Goal: Task Accomplishment & Management: Use online tool/utility

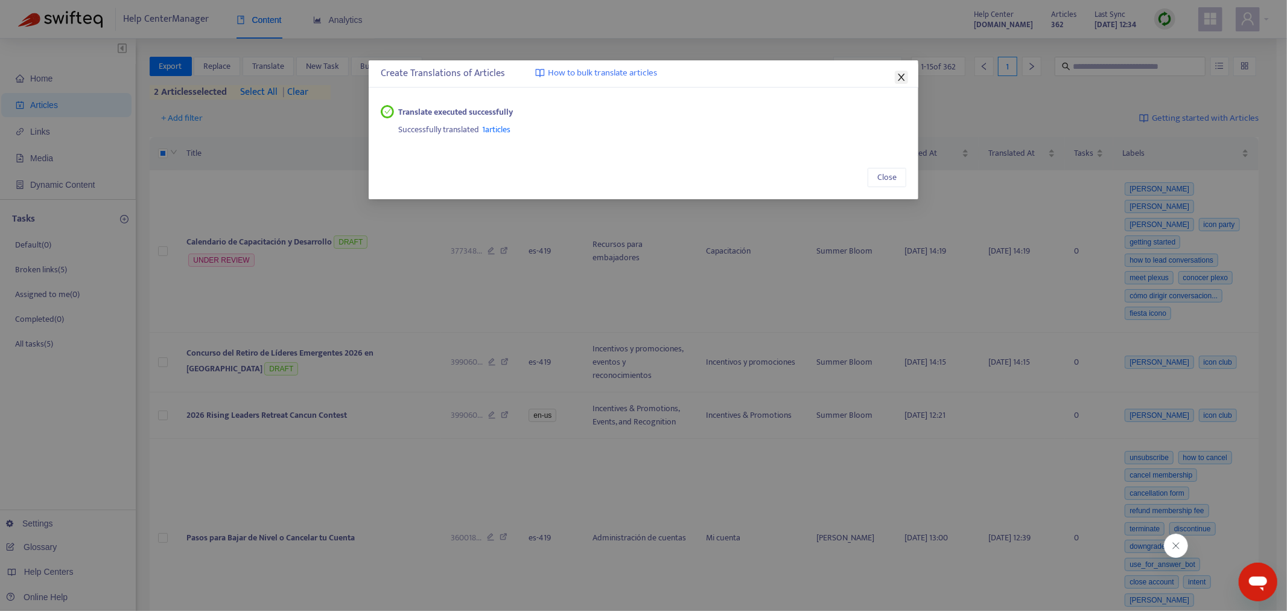
click at [903, 77] on icon "close" at bounding box center [902, 77] width 10 height 10
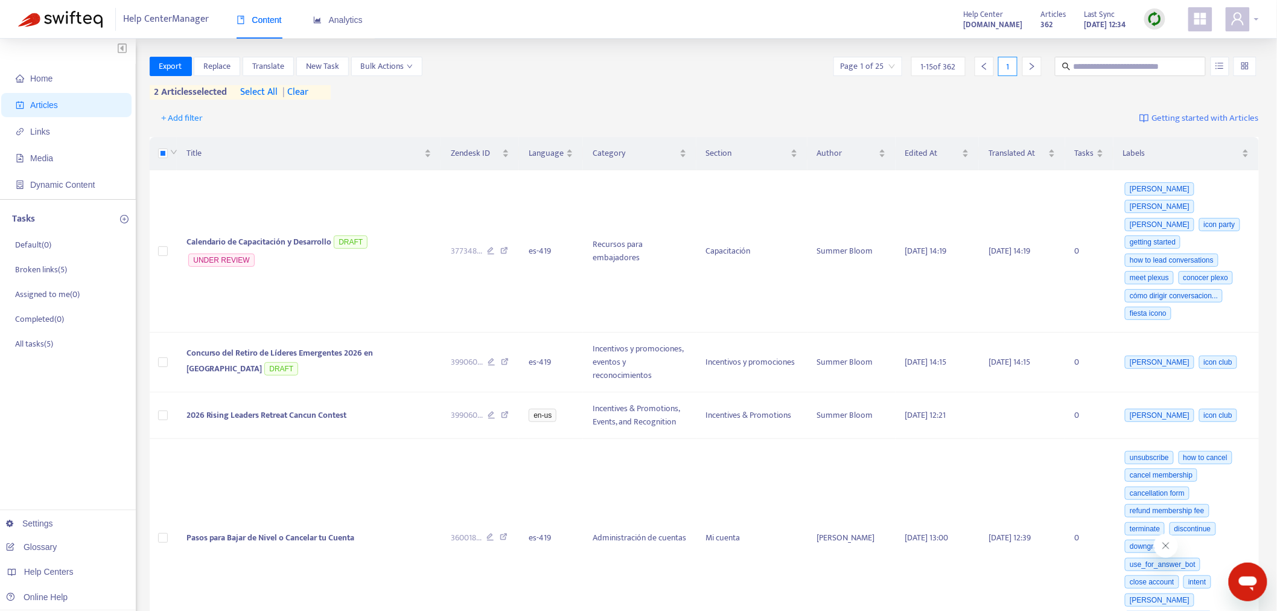
click at [1251, 27] on div at bounding box center [1242, 19] width 33 height 24
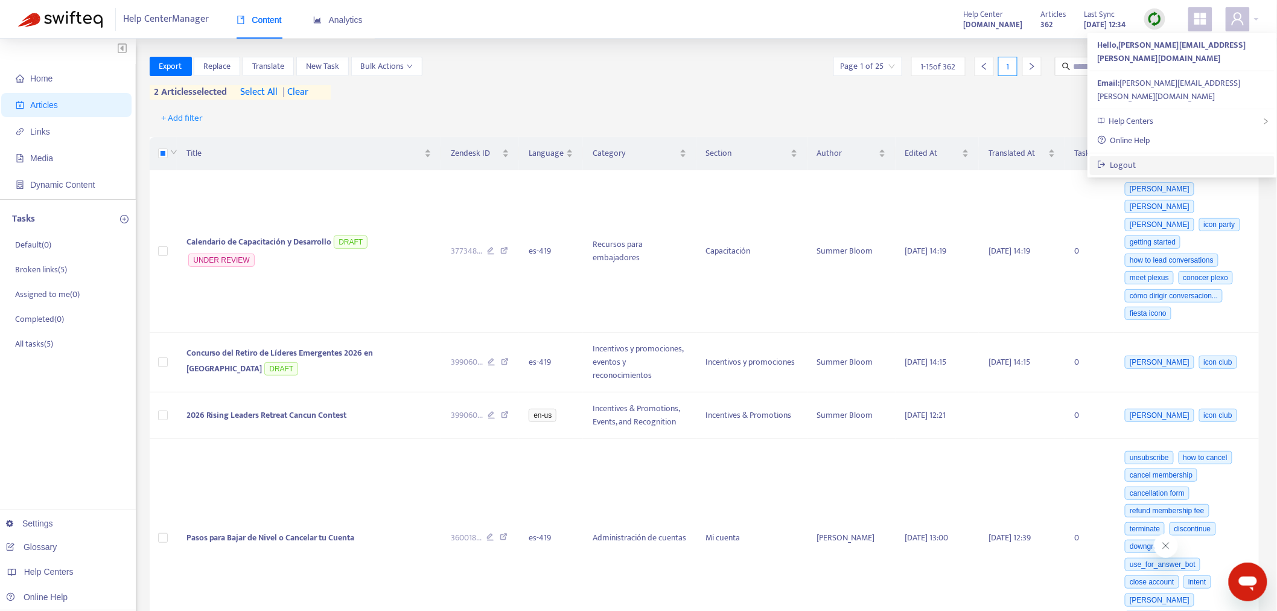
click at [1136, 158] on link "Logout" at bounding box center [1116, 165] width 39 height 14
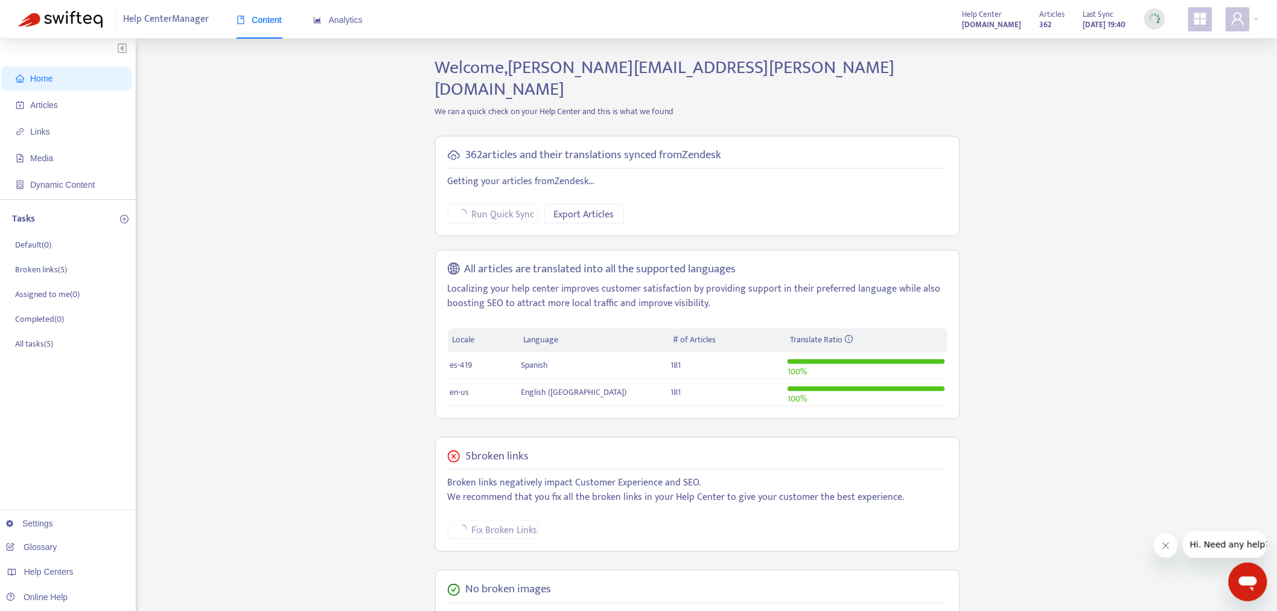
drag, startPoint x: 69, startPoint y: 104, endPoint x: 221, endPoint y: 104, distance: 152.1
click at [70, 104] on span "Articles" at bounding box center [69, 105] width 106 height 24
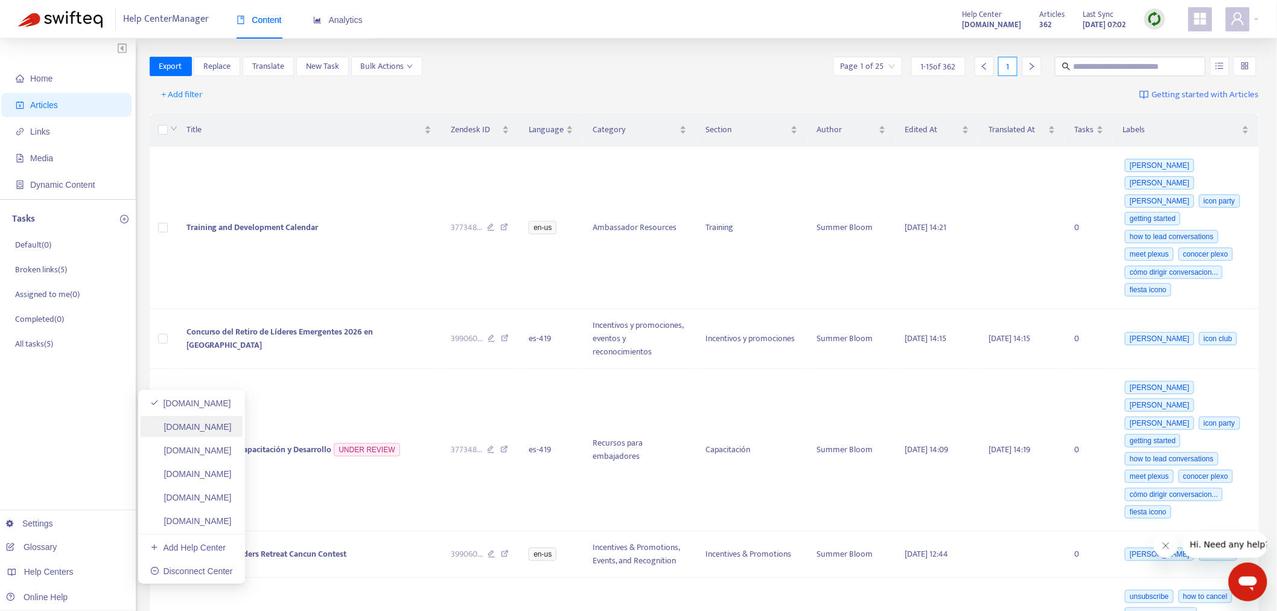
click at [232, 422] on link "[DOMAIN_NAME]" at bounding box center [190, 427] width 81 height 10
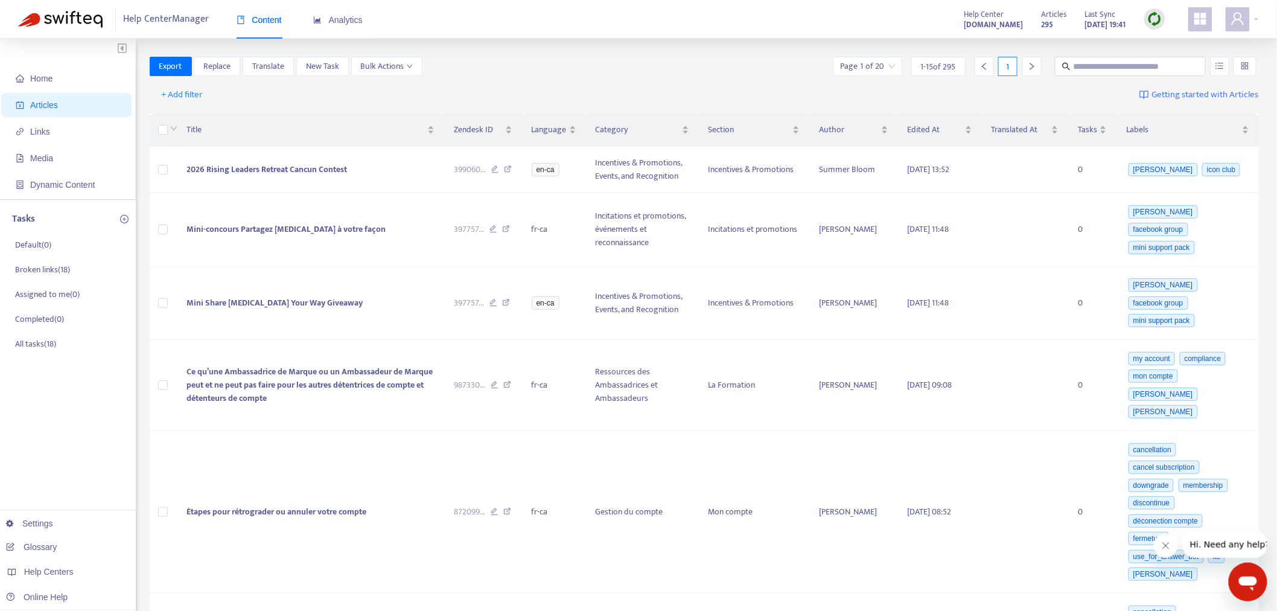
click at [1149, 20] on img at bounding box center [1154, 18] width 15 height 15
click at [1172, 64] on link "Full Sync" at bounding box center [1176, 63] width 43 height 14
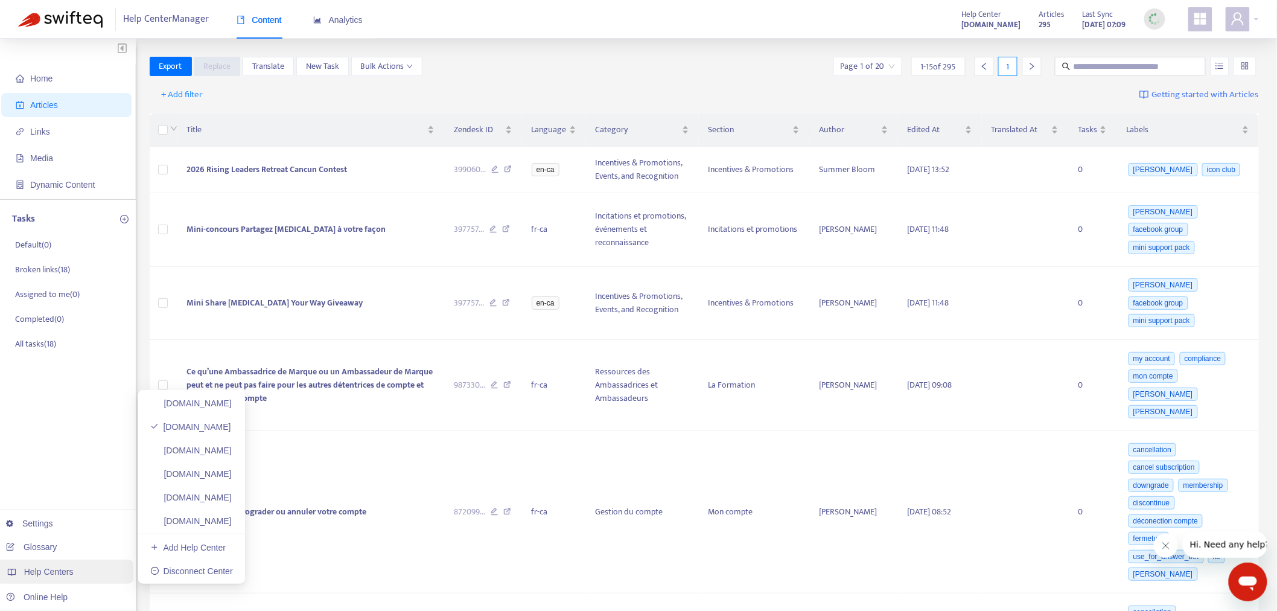
click at [79, 570] on div "Help Centers" at bounding box center [64, 571] width 137 height 24
click at [232, 445] on link "[DOMAIN_NAME]" at bounding box center [190, 450] width 81 height 10
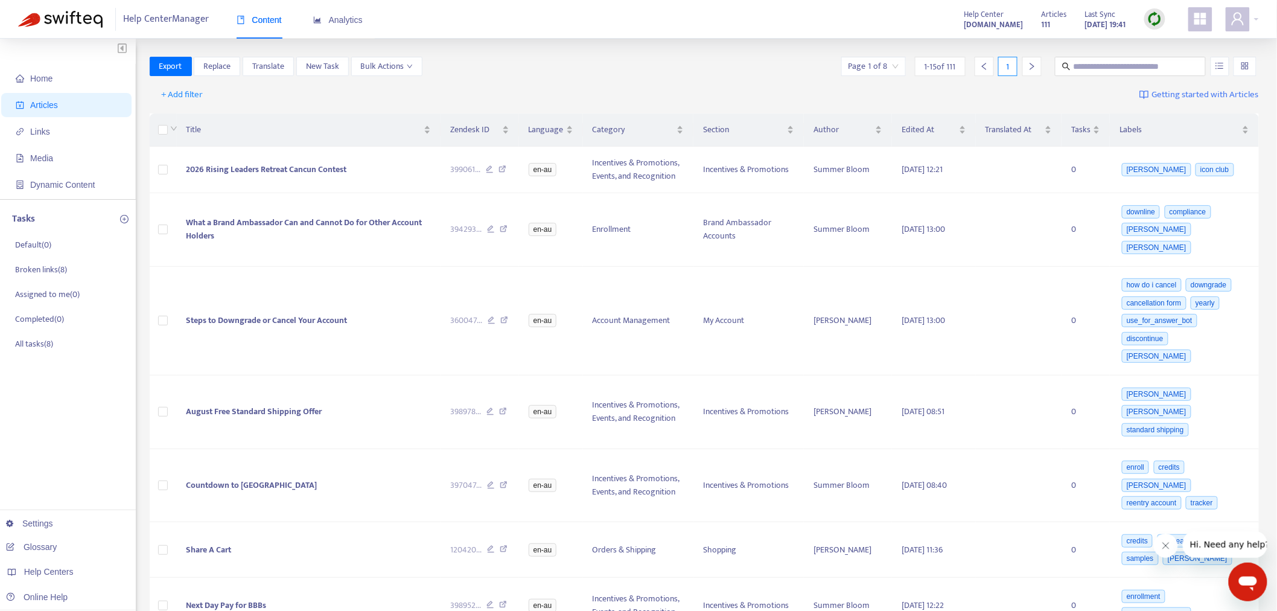
click at [1155, 15] on img at bounding box center [1154, 18] width 15 height 15
click at [1166, 67] on link "Full Sync" at bounding box center [1176, 63] width 43 height 14
click at [225, 471] on link "[DOMAIN_NAME]" at bounding box center [190, 474] width 81 height 10
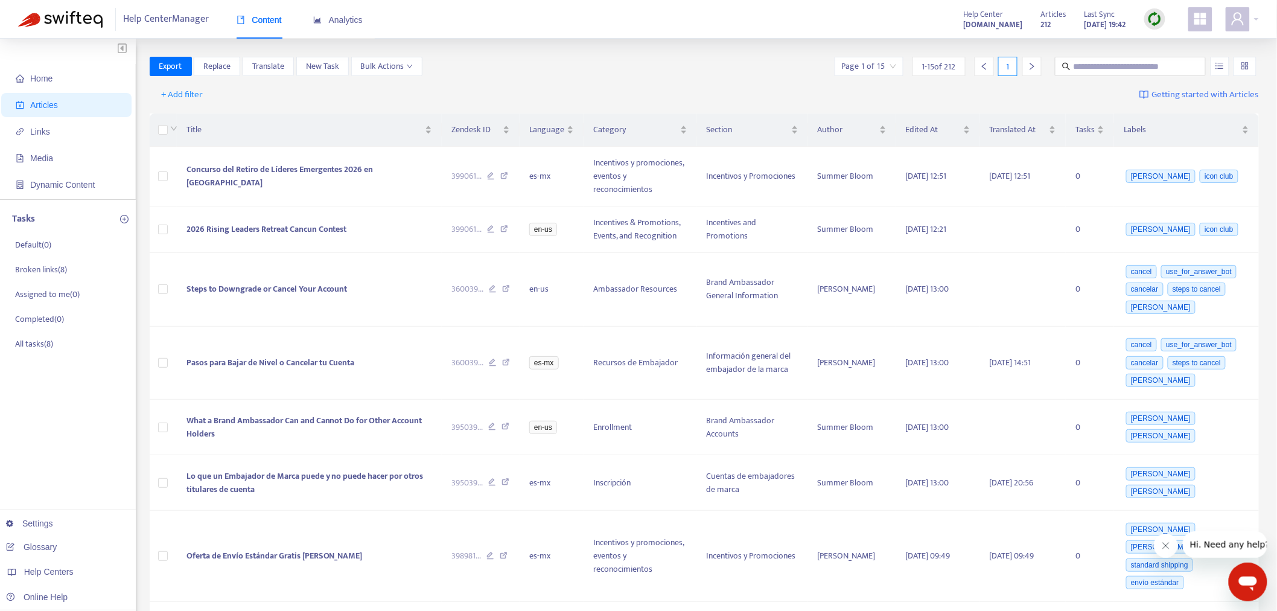
click at [1155, 18] on img at bounding box center [1154, 18] width 15 height 15
click at [1167, 58] on link "Full Sync" at bounding box center [1176, 63] width 43 height 14
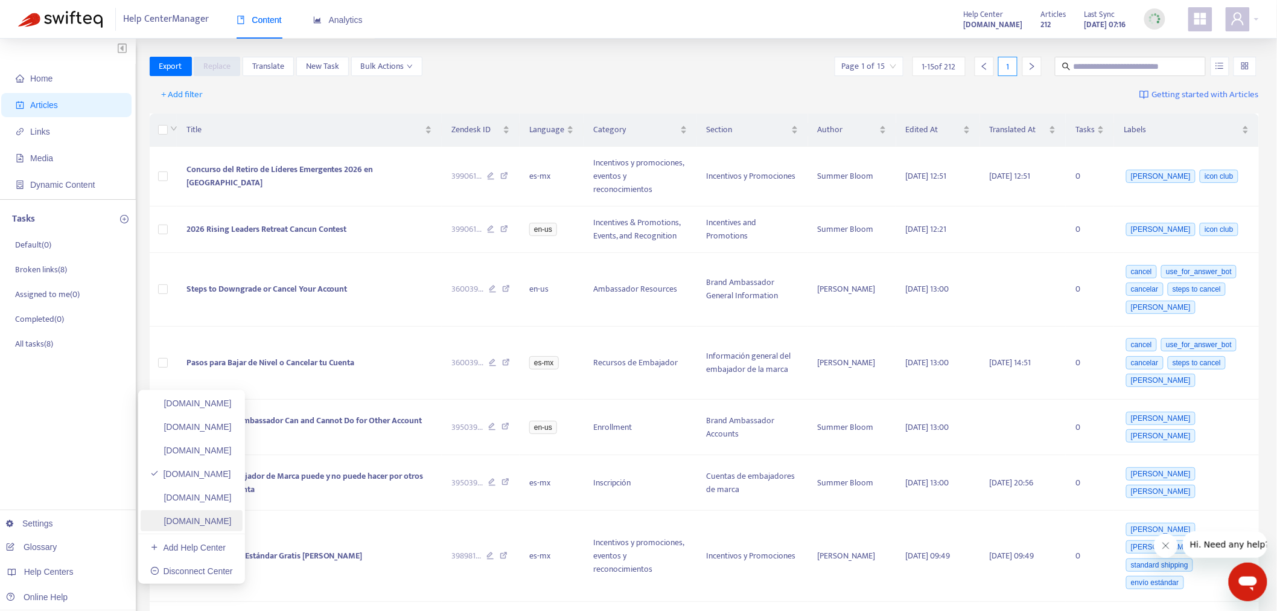
drag, startPoint x: 261, startPoint y: 504, endPoint x: 214, endPoint y: 530, distance: 53.2
click at [232, 502] on link "[DOMAIN_NAME]" at bounding box center [190, 497] width 81 height 10
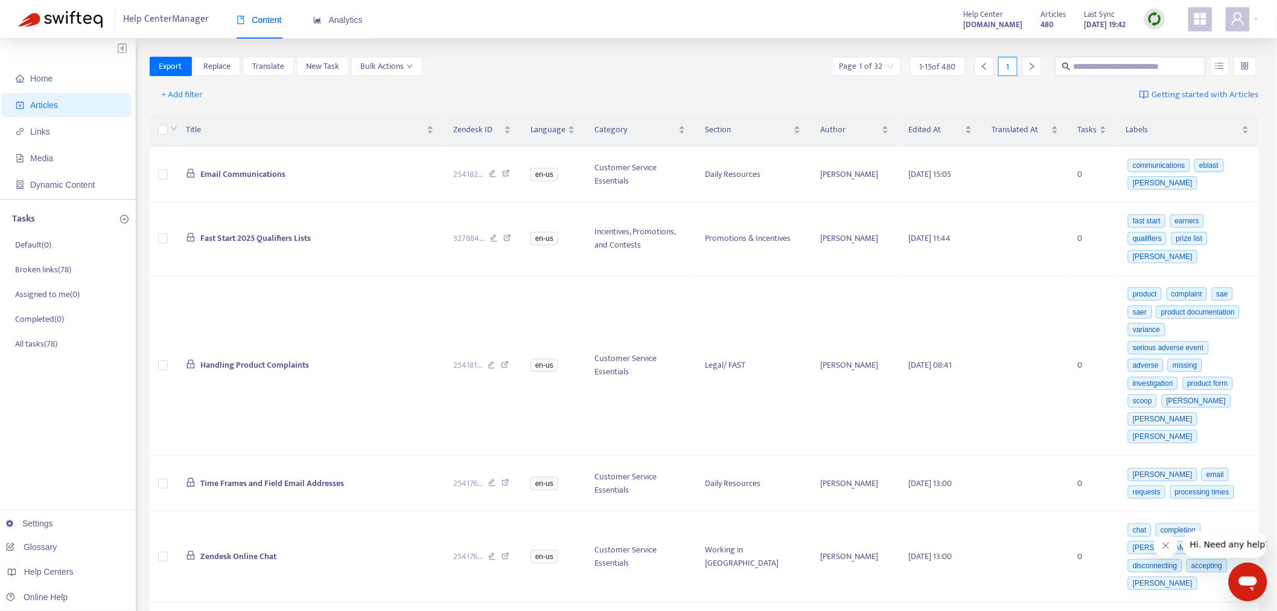
click at [1155, 27] on div at bounding box center [1154, 18] width 21 height 21
click at [1168, 61] on link "Full Sync" at bounding box center [1176, 63] width 43 height 14
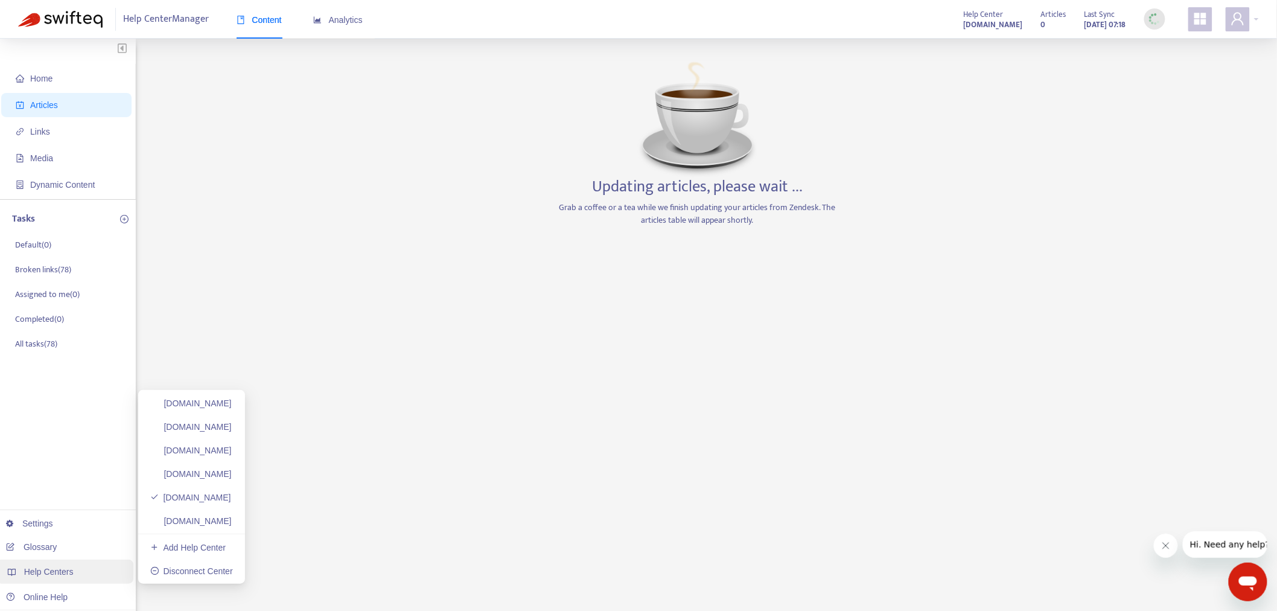
click at [46, 568] on span "Help Centers" at bounding box center [48, 572] width 49 height 10
click at [232, 521] on link "[DOMAIN_NAME]" at bounding box center [190, 521] width 81 height 10
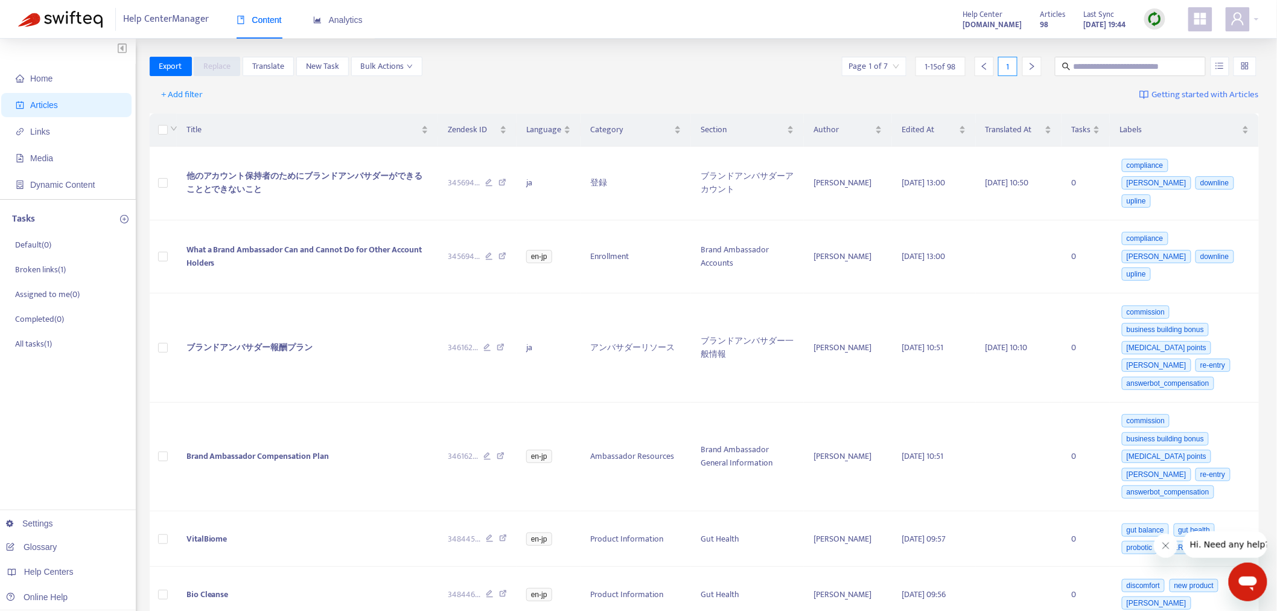
click at [1154, 24] on img at bounding box center [1154, 18] width 15 height 15
click at [1181, 62] on link "Full Sync" at bounding box center [1176, 63] width 43 height 14
